Goal: Understand process/instructions: Learn how to perform a task or action

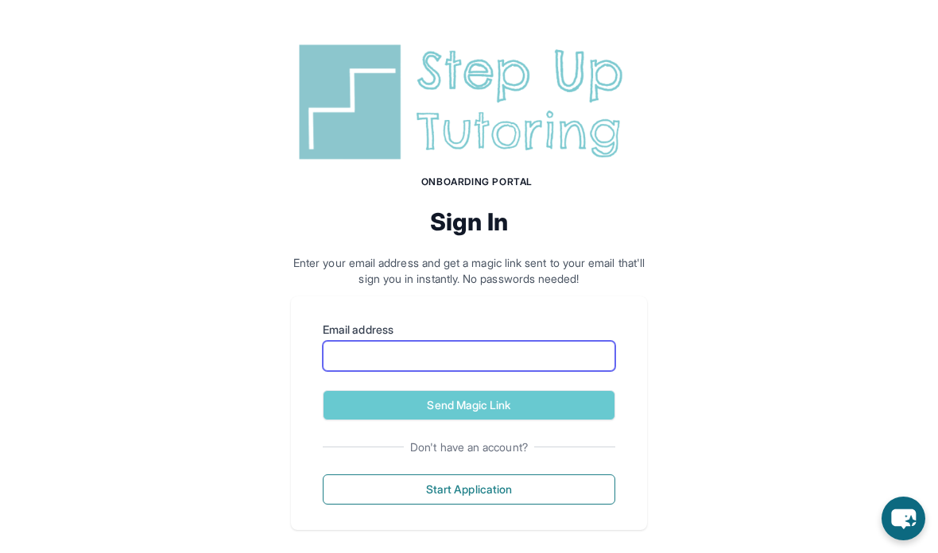
click at [408, 357] on input "Email address" at bounding box center [469, 356] width 293 height 30
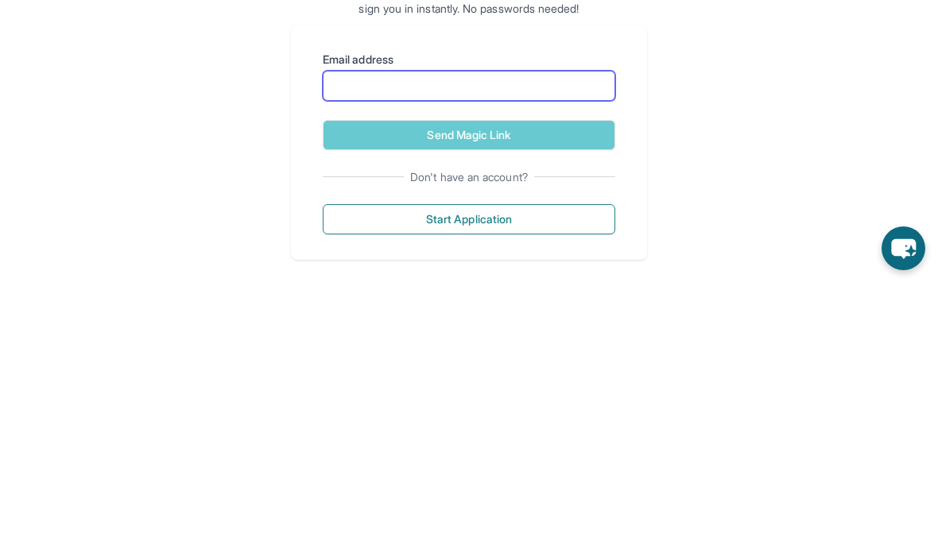
type input "**********"
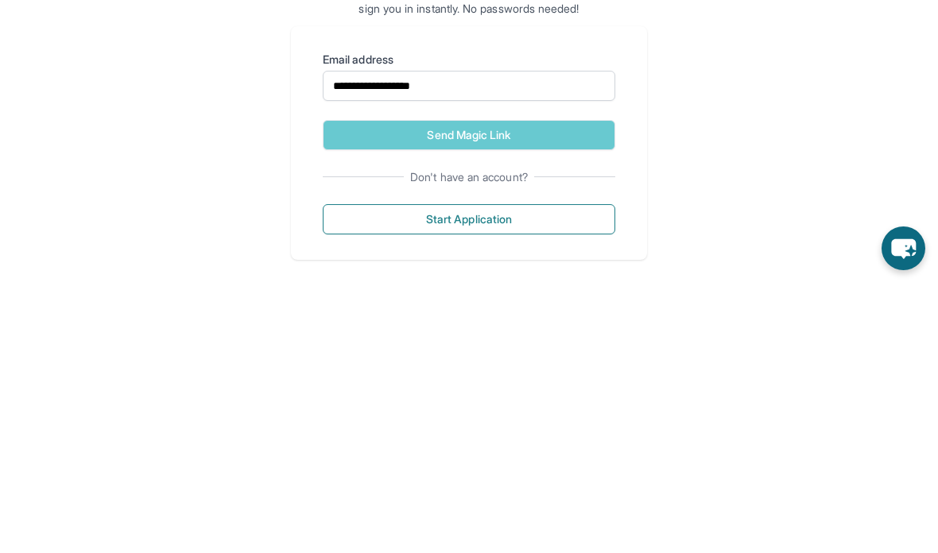
scroll to position [15, 0]
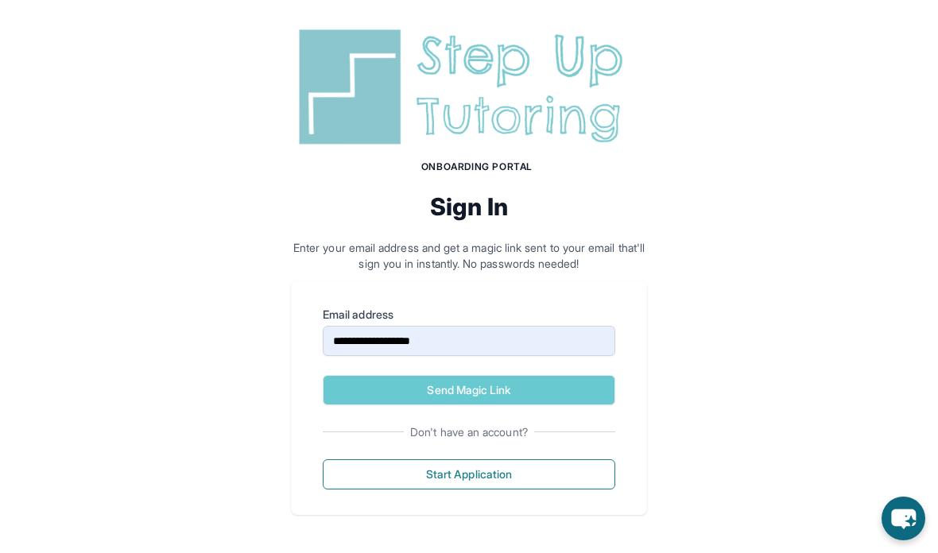
click at [452, 393] on button "Send Magic Link" at bounding box center [469, 390] width 293 height 30
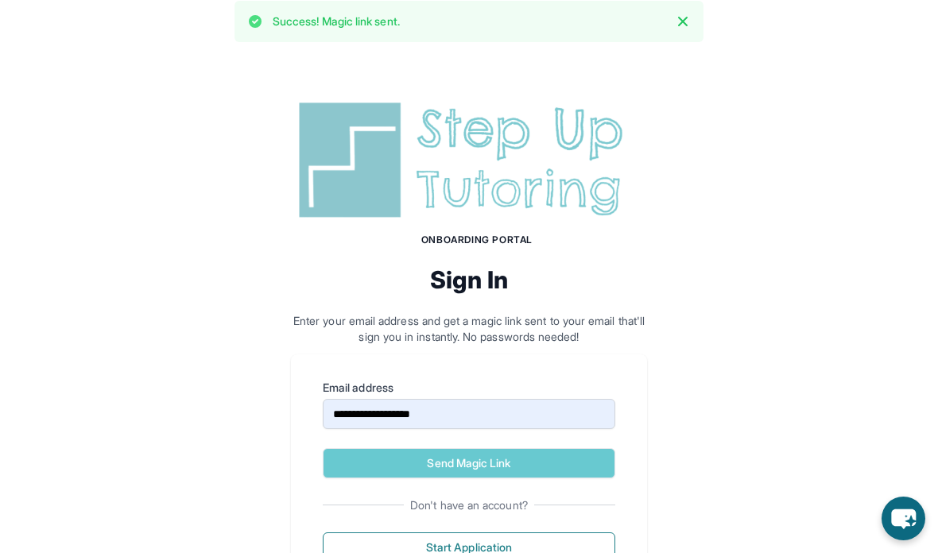
scroll to position [0, 0]
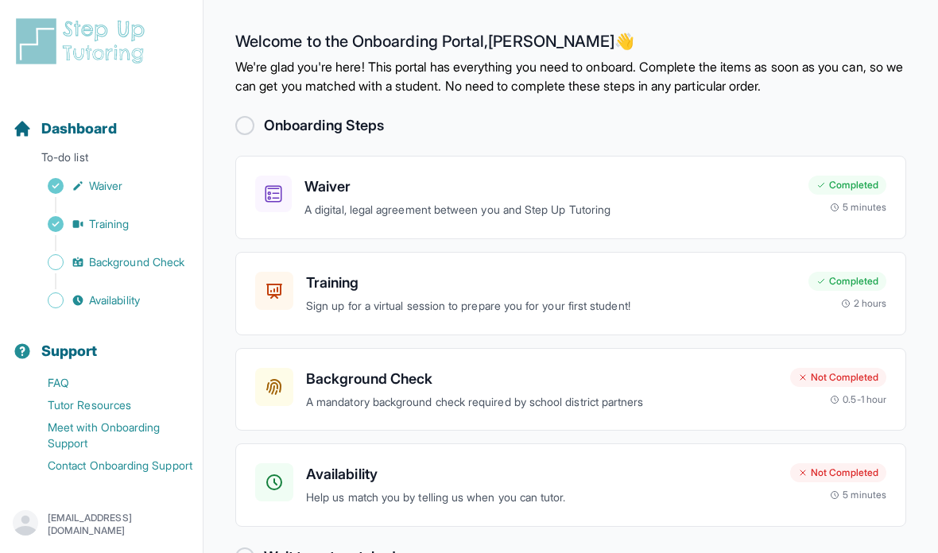
click at [594, 394] on p "A mandatory background check required by school district partners" at bounding box center [541, 403] width 471 height 18
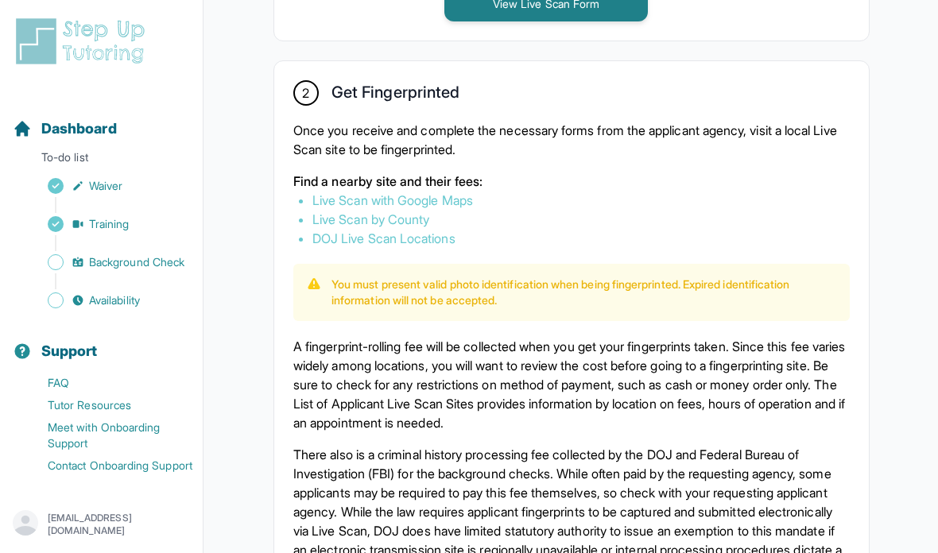
scroll to position [913, 0]
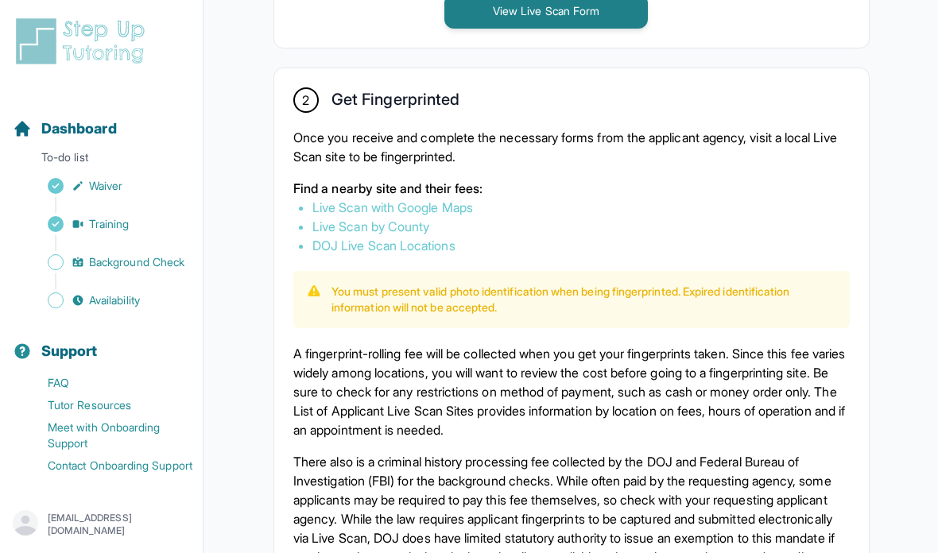
click at [462, 215] on link "Live Scan with Google Maps" at bounding box center [392, 208] width 161 height 16
click at [445, 254] on link "DOJ Live Scan Locations" at bounding box center [383, 246] width 143 height 16
